Goal: Check status: Check status

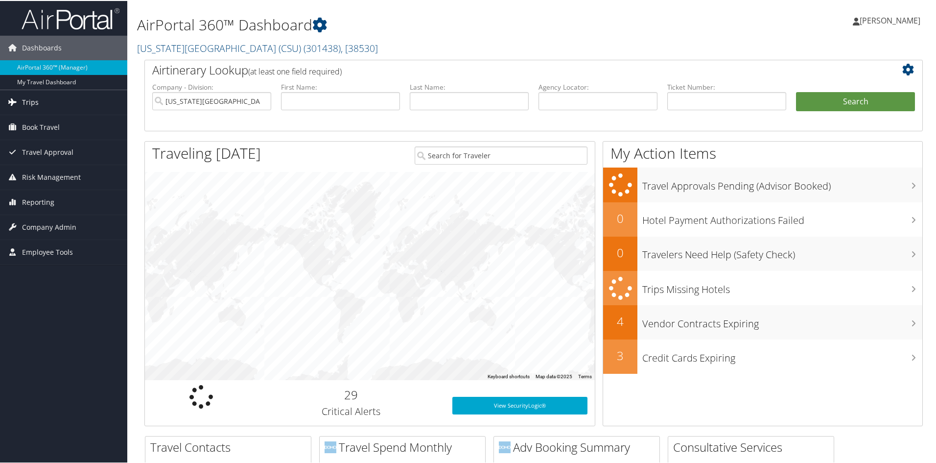
click at [32, 97] on span "Trips" at bounding box center [30, 101] width 17 height 24
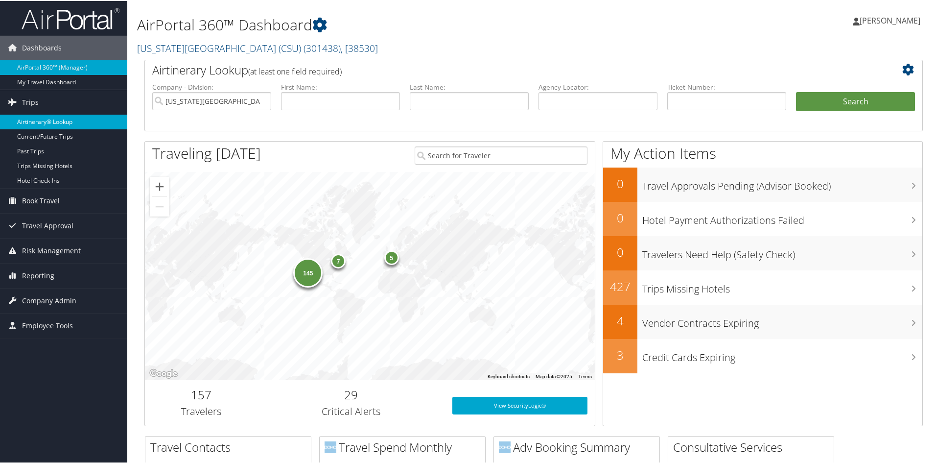
click at [50, 121] on link "Airtinerary® Lookup" at bounding box center [63, 121] width 127 height 15
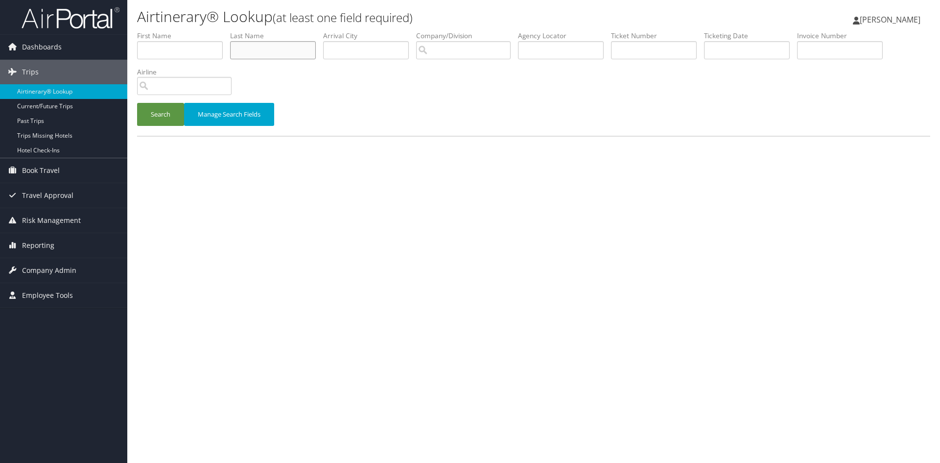
click at [272, 54] on input "text" at bounding box center [273, 50] width 86 height 18
paste input "0167311459086"
type input "0167311459086"
drag, startPoint x: 306, startPoint y: 46, endPoint x: 210, endPoint y: 53, distance: 96.2
click at [210, 31] on ul "First Name Last Name 0167311459086 Departure City Arrival City Company/Division…" at bounding box center [533, 31] width 793 height 0
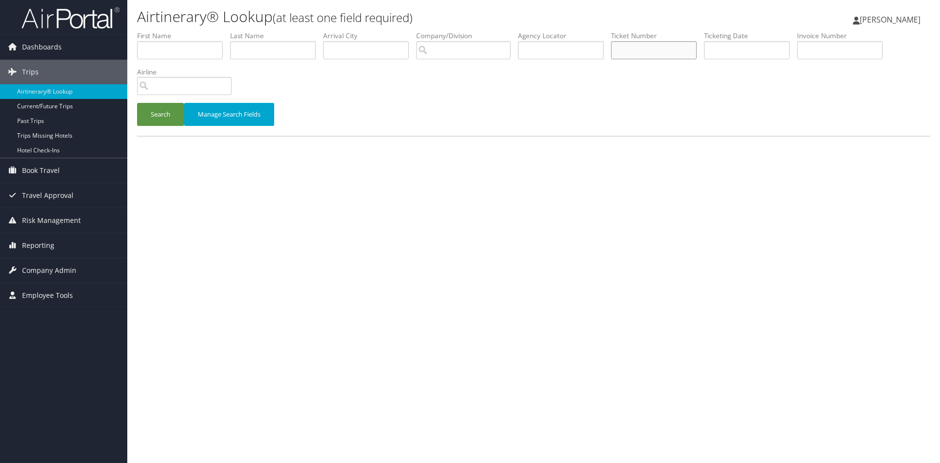
click at [639, 50] on input "text" at bounding box center [654, 50] width 86 height 18
paste input "0167311459086"
type input "0167311459086"
drag, startPoint x: 144, startPoint y: 113, endPoint x: 214, endPoint y: 127, distance: 70.8
click at [145, 113] on button "Search" at bounding box center [160, 114] width 47 height 23
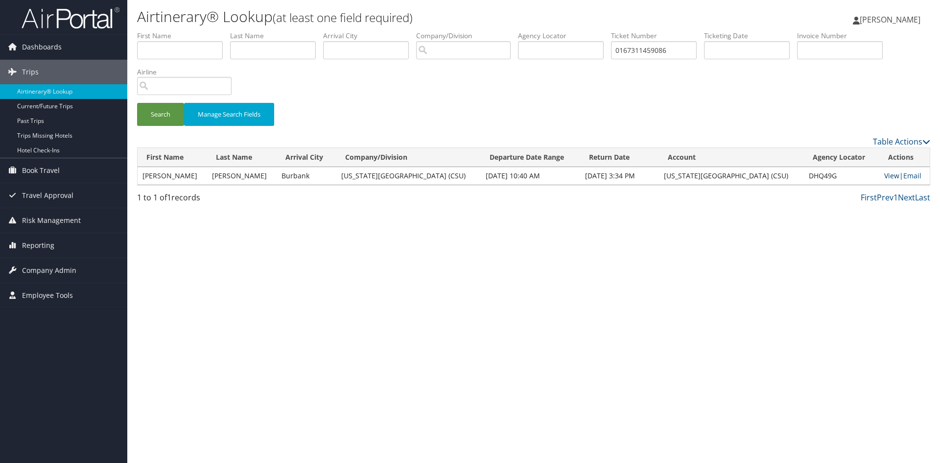
click at [885, 177] on link "View" at bounding box center [891, 175] width 15 height 9
click at [271, 54] on input "text" at bounding box center [273, 50] width 86 height 18
type input "zahzah"
drag, startPoint x: 163, startPoint y: 116, endPoint x: 173, endPoint y: 118, distance: 11.2
click at [163, 116] on button "Search" at bounding box center [160, 114] width 47 height 23
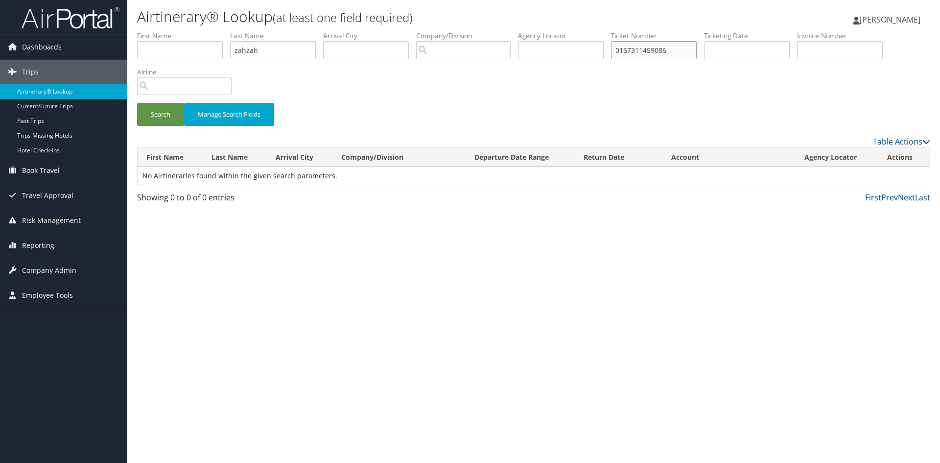
drag, startPoint x: 701, startPoint y: 49, endPoint x: 563, endPoint y: 49, distance: 137.5
click at [563, 31] on ul "First Name Last Name zahzah Departure City Arrival City Company/Division Airpor…" at bounding box center [533, 31] width 793 height 0
click at [158, 109] on button "Search" at bounding box center [160, 114] width 47 height 23
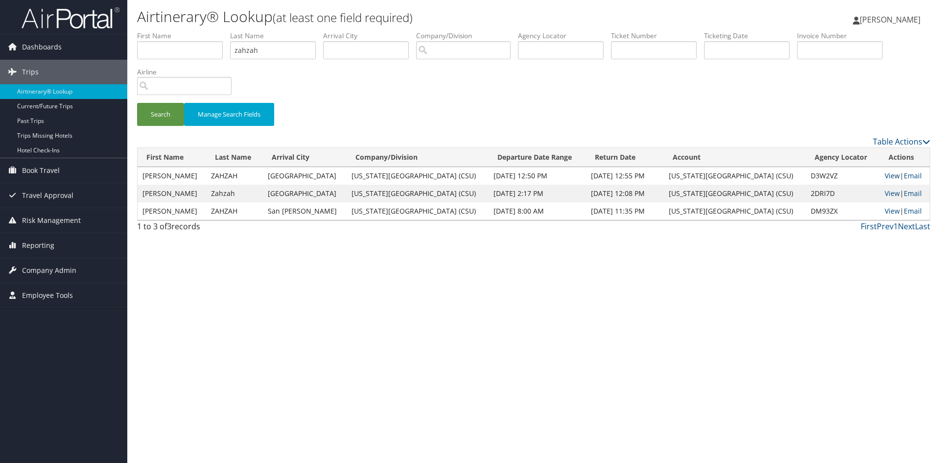
click at [884, 171] on link "View" at bounding box center [891, 175] width 15 height 9
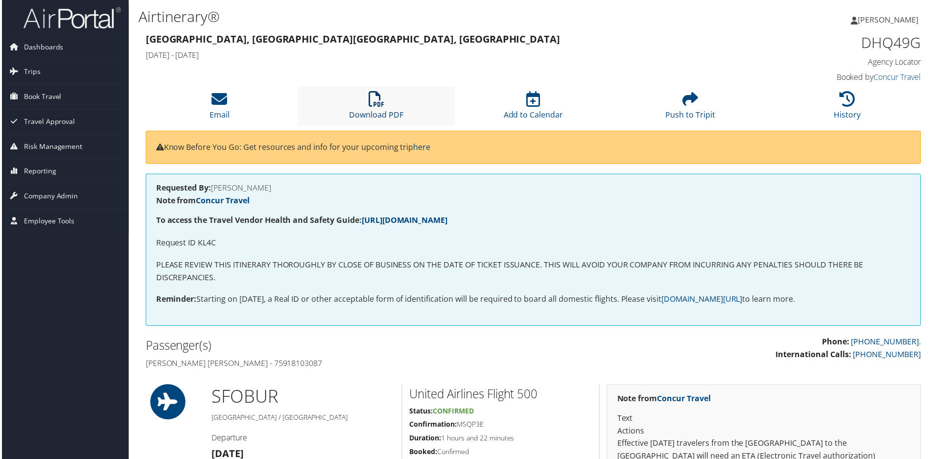
click at [372, 104] on icon at bounding box center [376, 100] width 16 height 16
click at [385, 103] on li "Download PDF" at bounding box center [376, 107] width 158 height 40
